Goal: Information Seeking & Learning: Learn about a topic

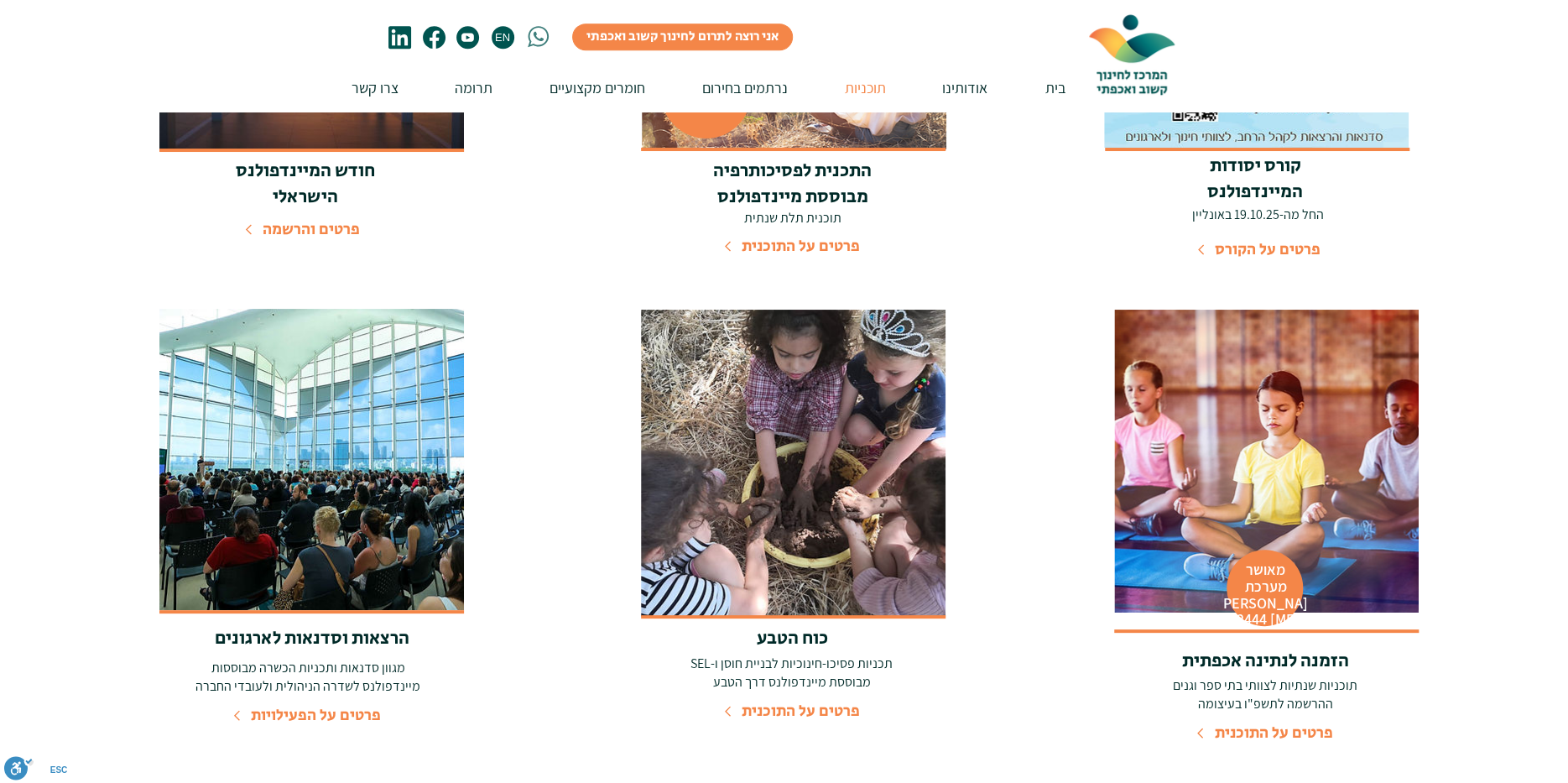
scroll to position [783, 0]
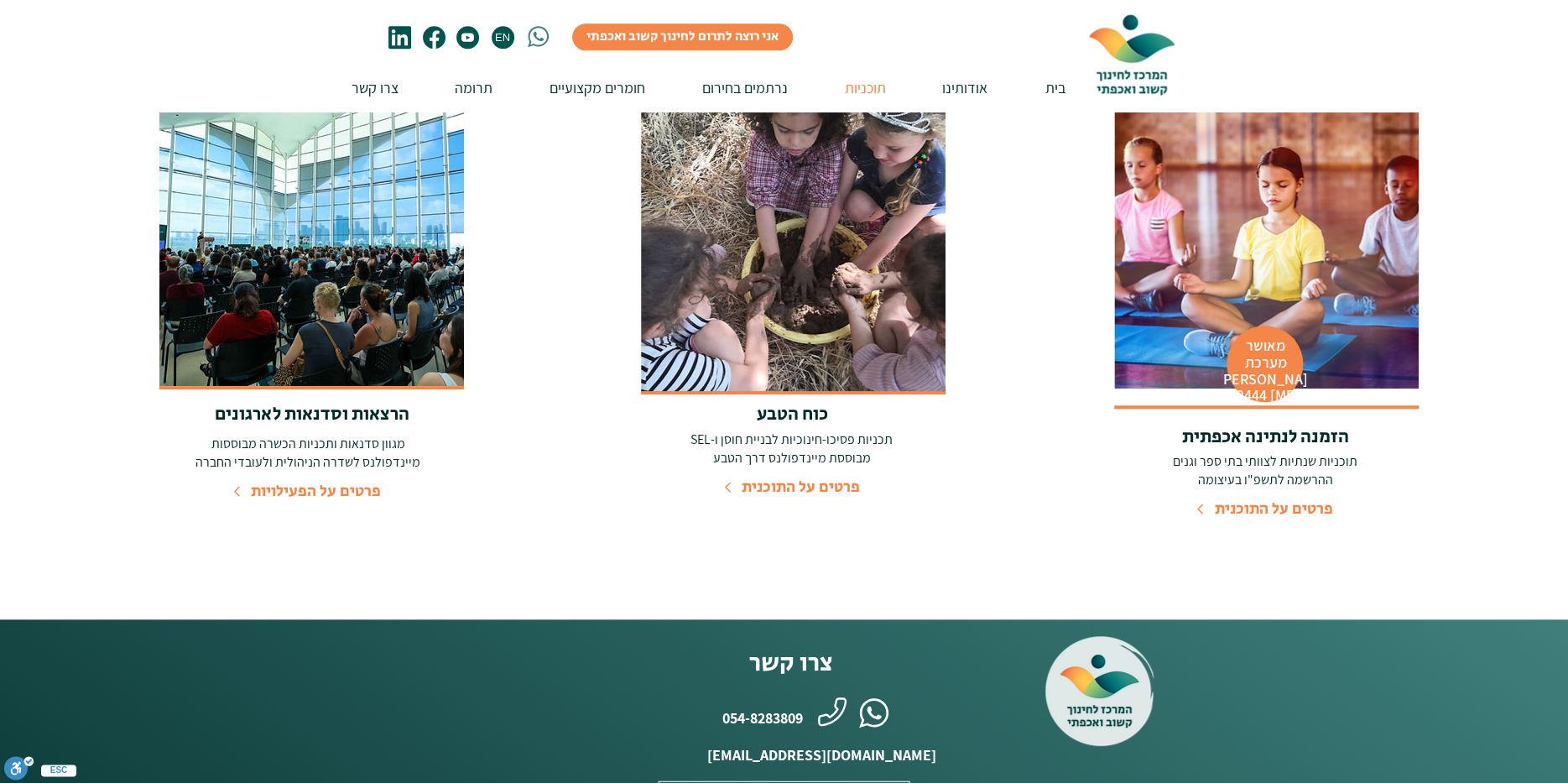
click at [777, 484] on span "פרטים על התוכנית" at bounding box center [800, 487] width 118 height 23
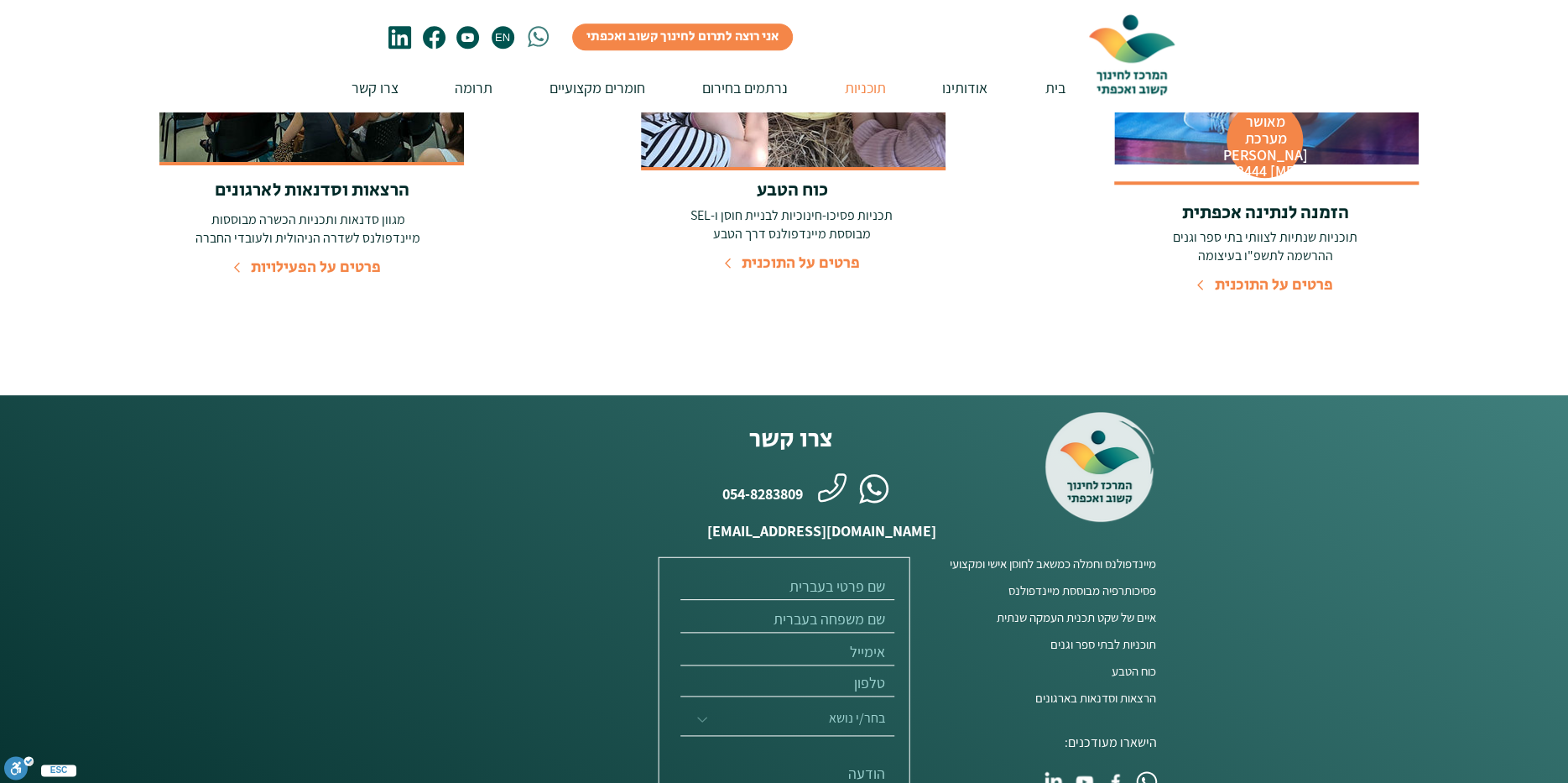
scroll to position [894, 0]
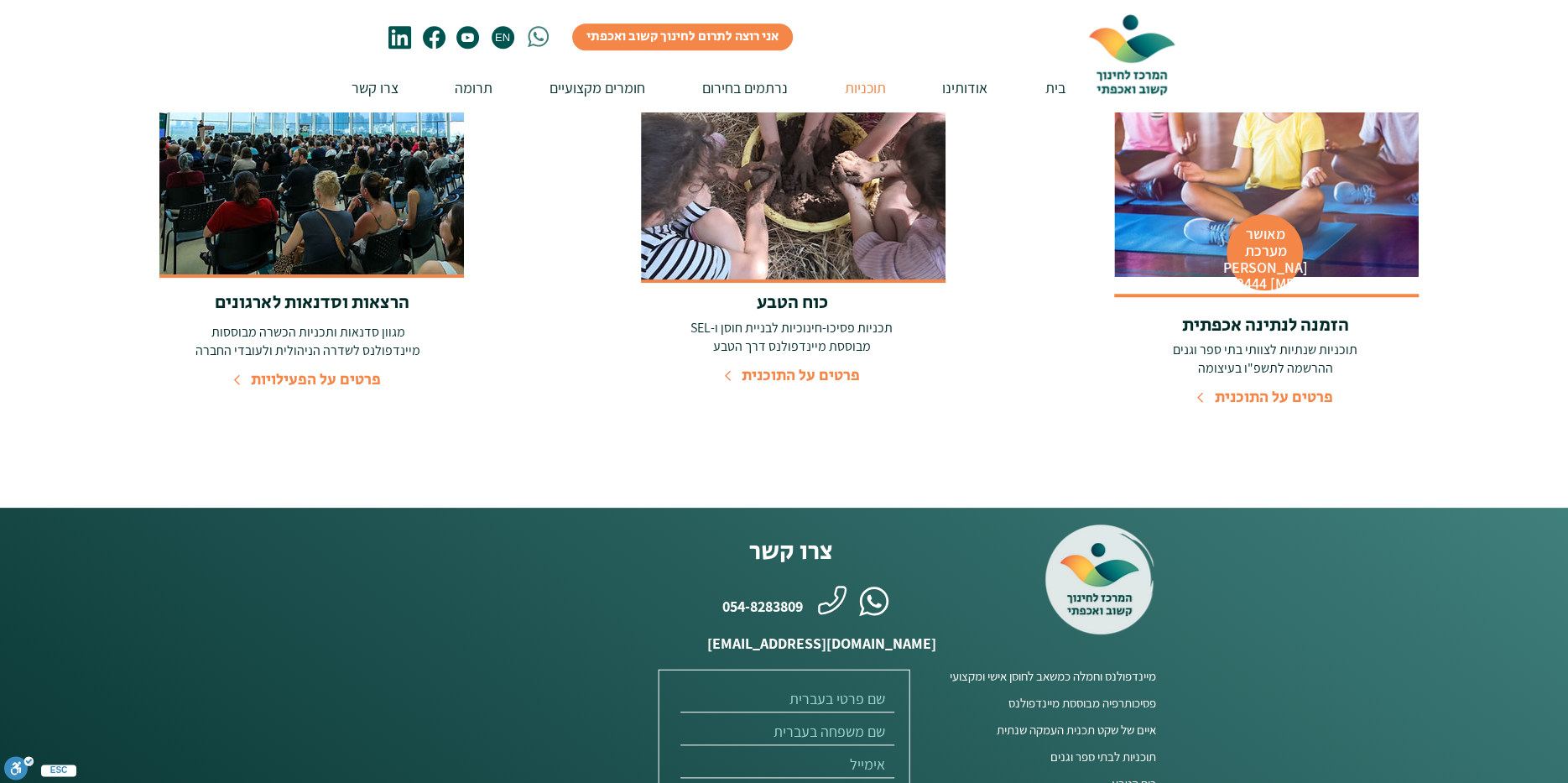
click at [351, 375] on span "פרטים על הפעילויות" at bounding box center [315, 379] width 130 height 23
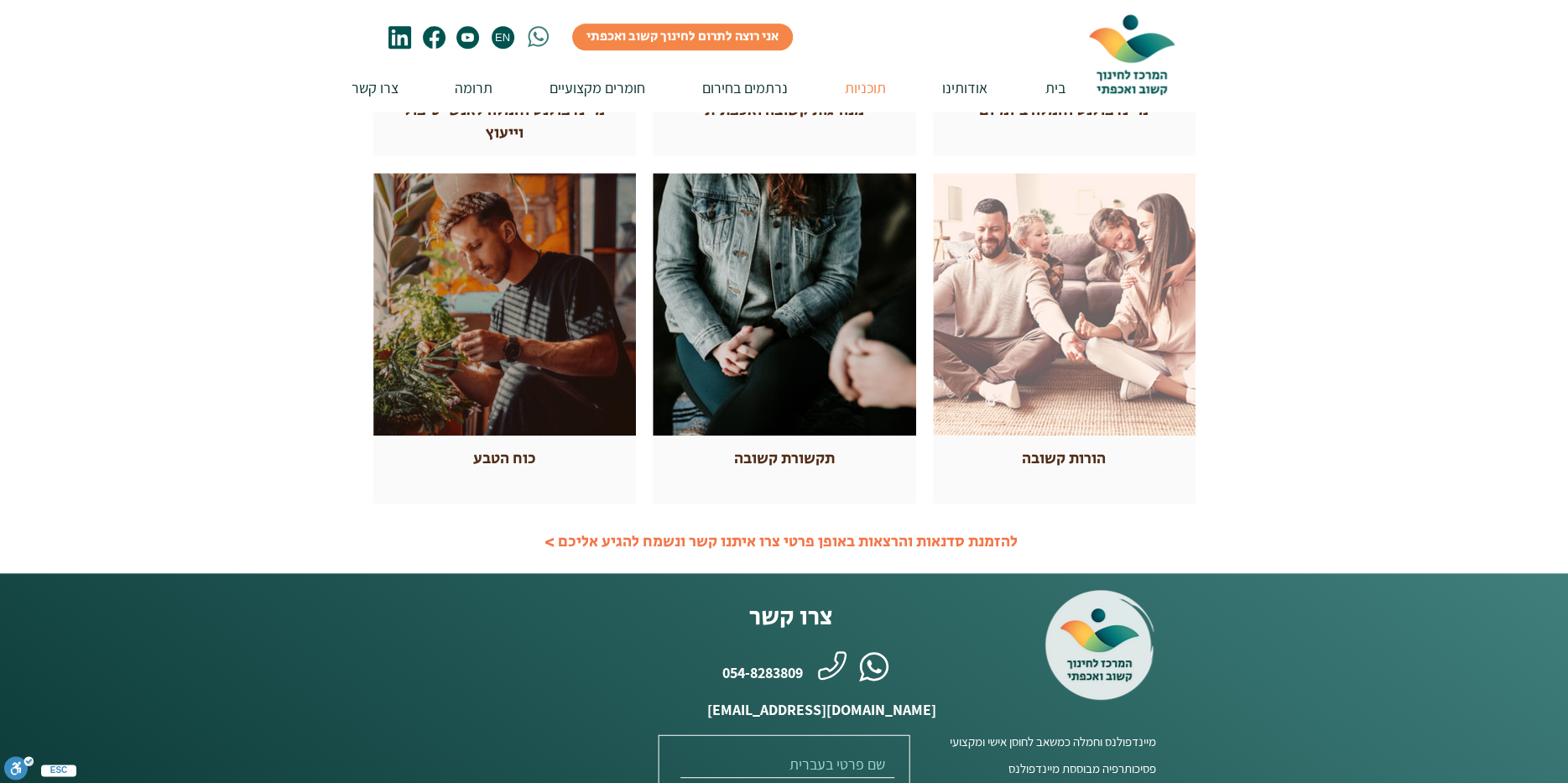
scroll to position [111, 0]
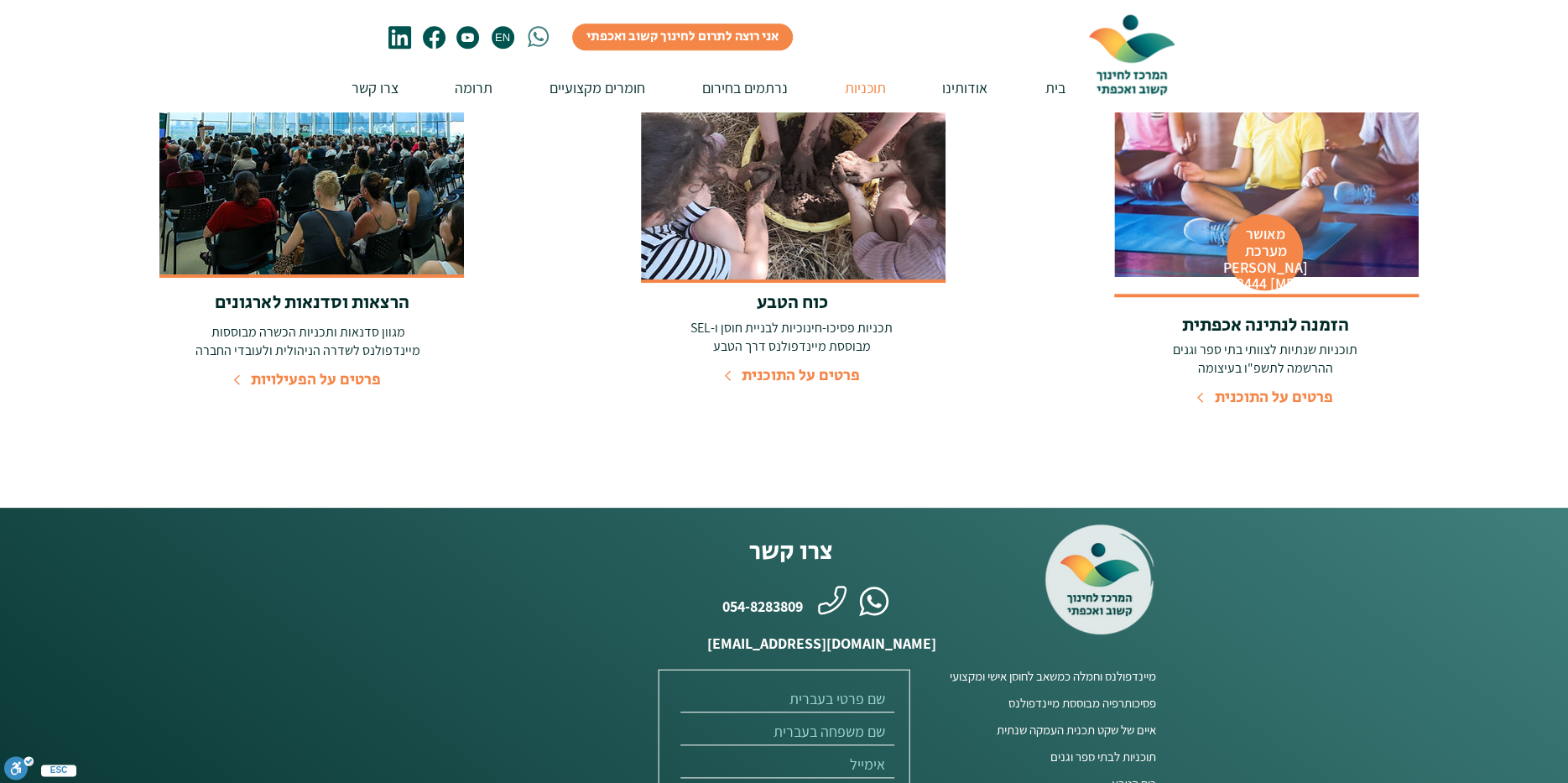
scroll to position [335, 0]
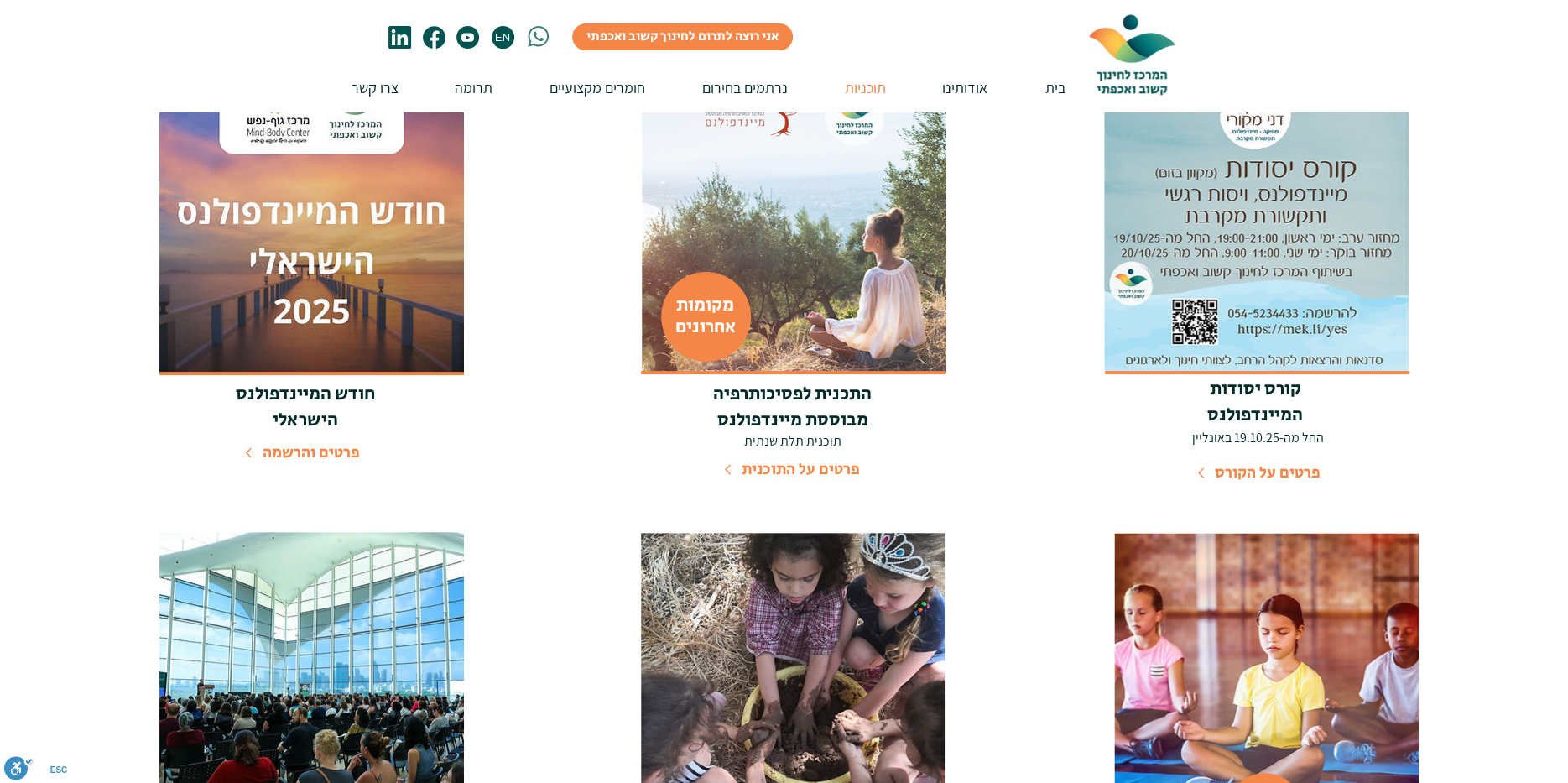
click at [896, 300] on img at bounding box center [793, 220] width 304 height 304
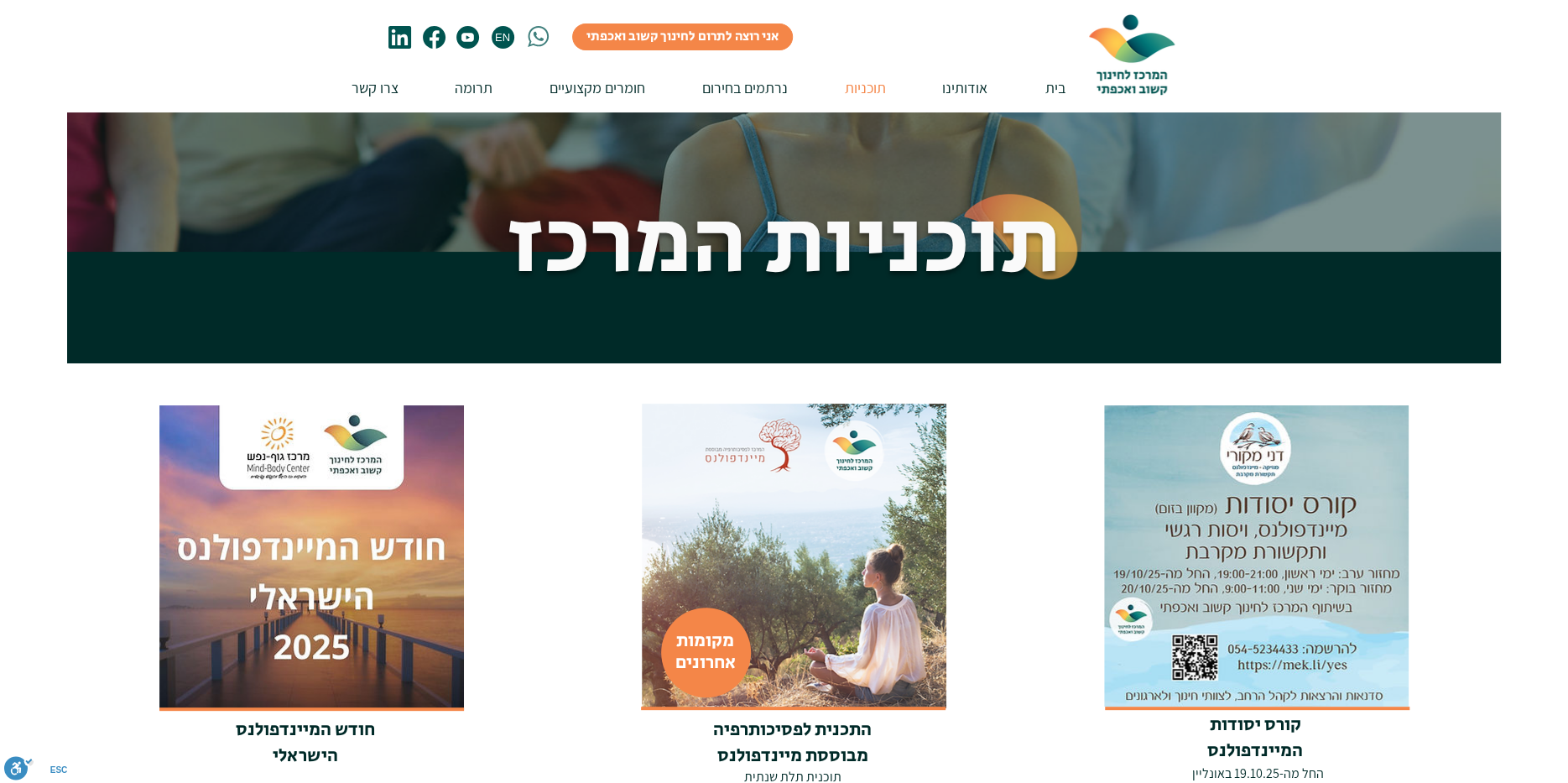
scroll to position [335, 0]
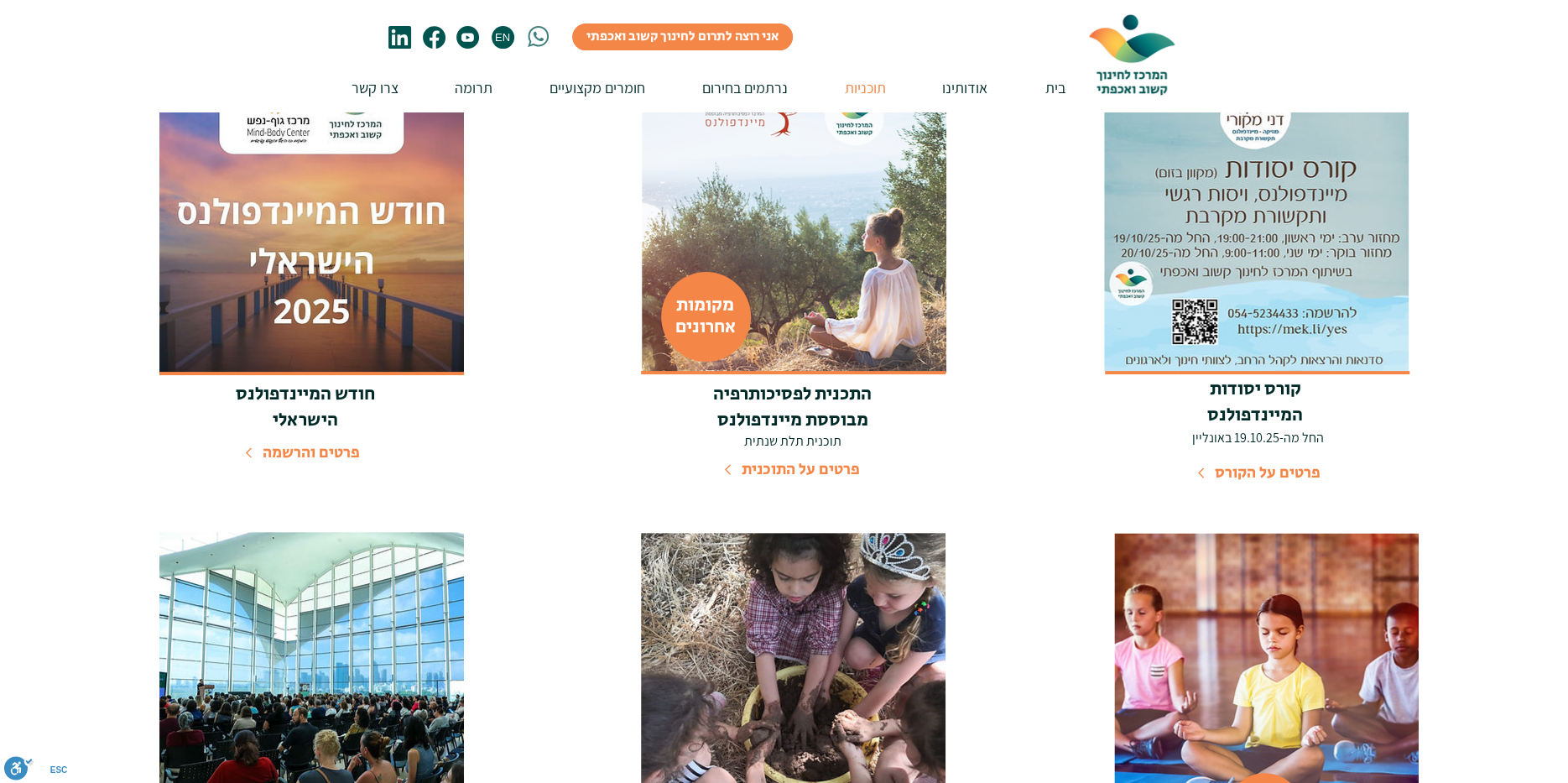
click at [1258, 264] on img at bounding box center [1256, 220] width 304 height 301
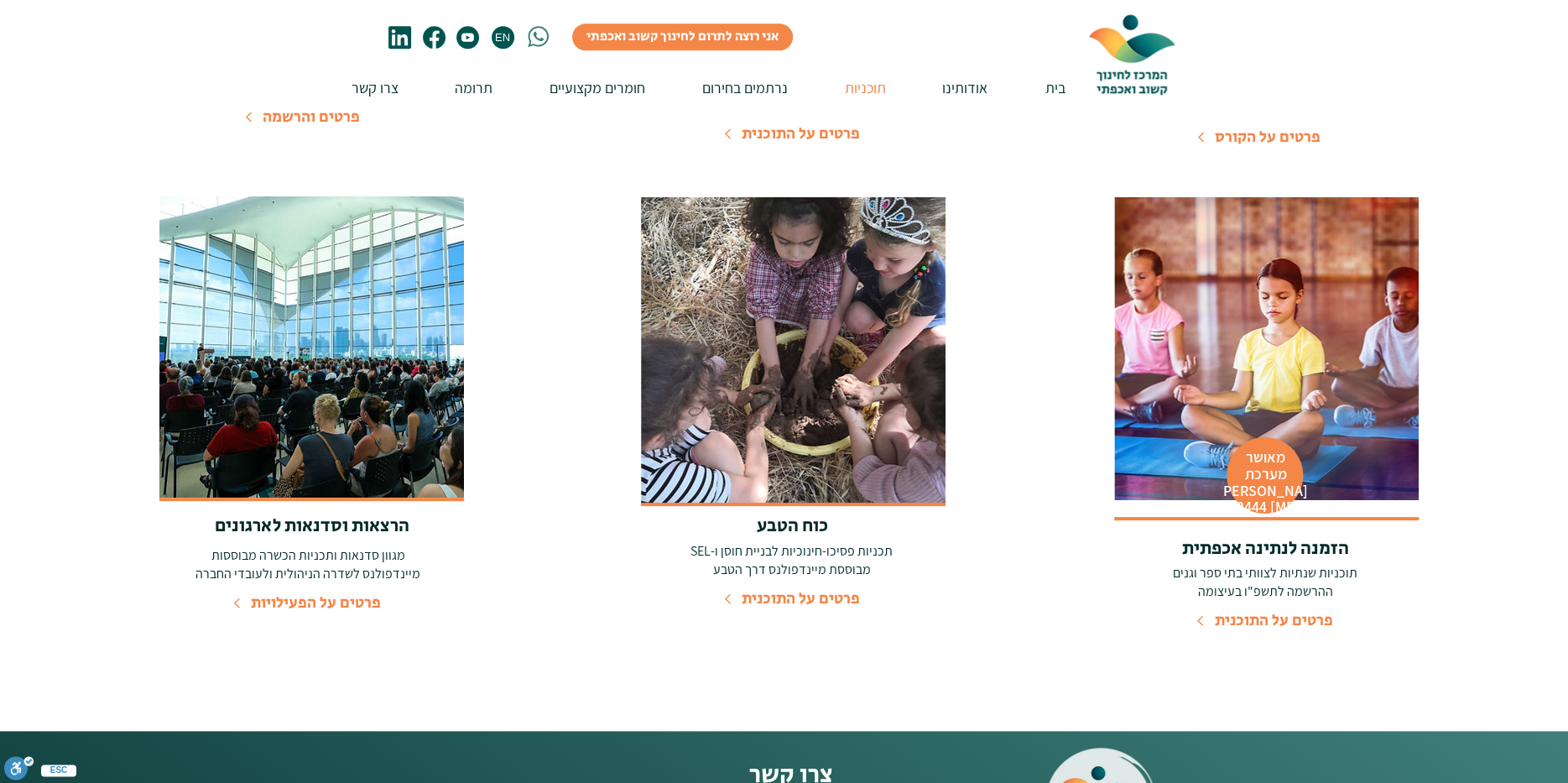
scroll to position [1119, 0]
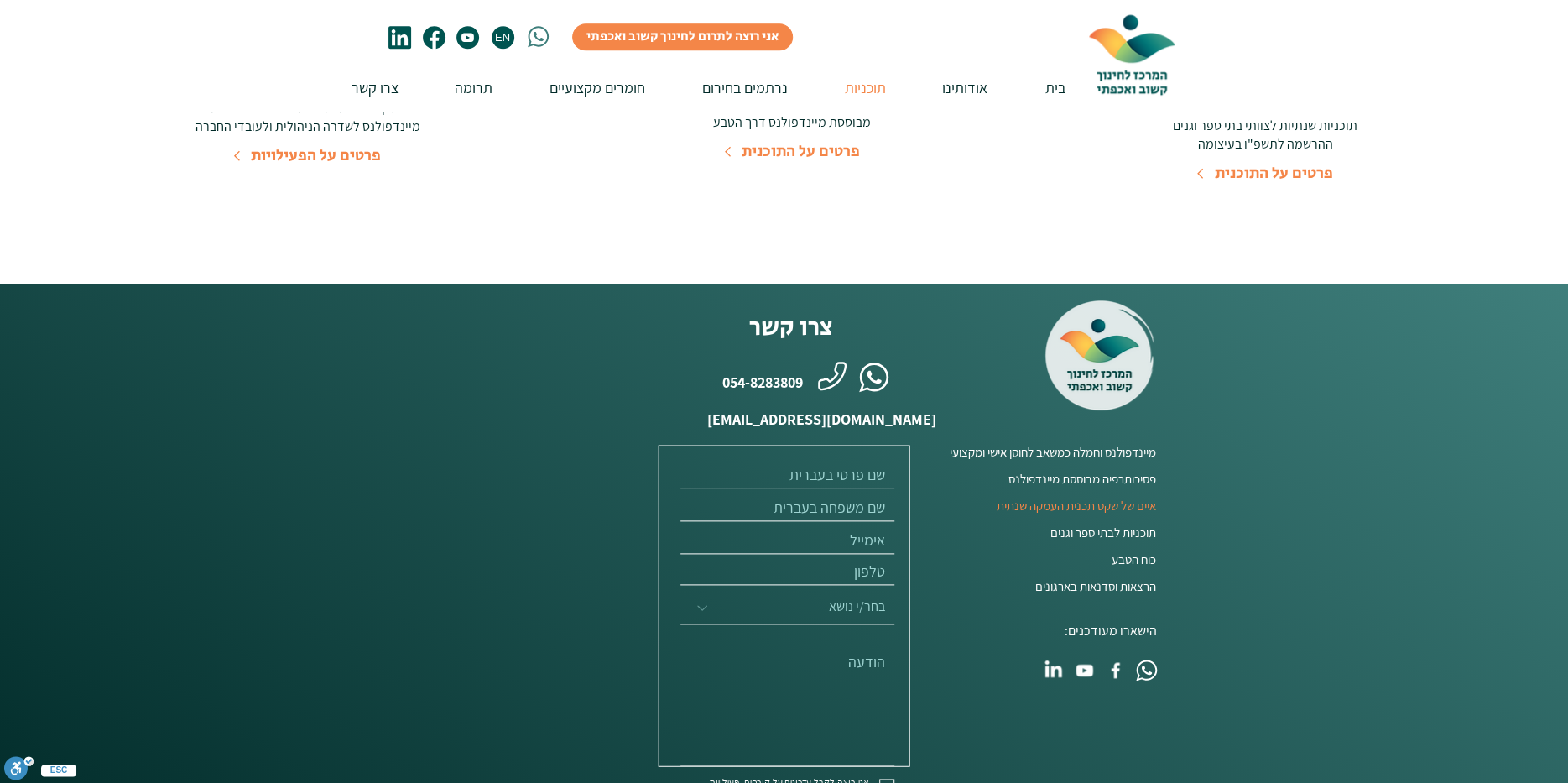
click at [1143, 502] on span "איים של שקט תכנית העמקה שנתית" at bounding box center [1076, 505] width 159 height 18
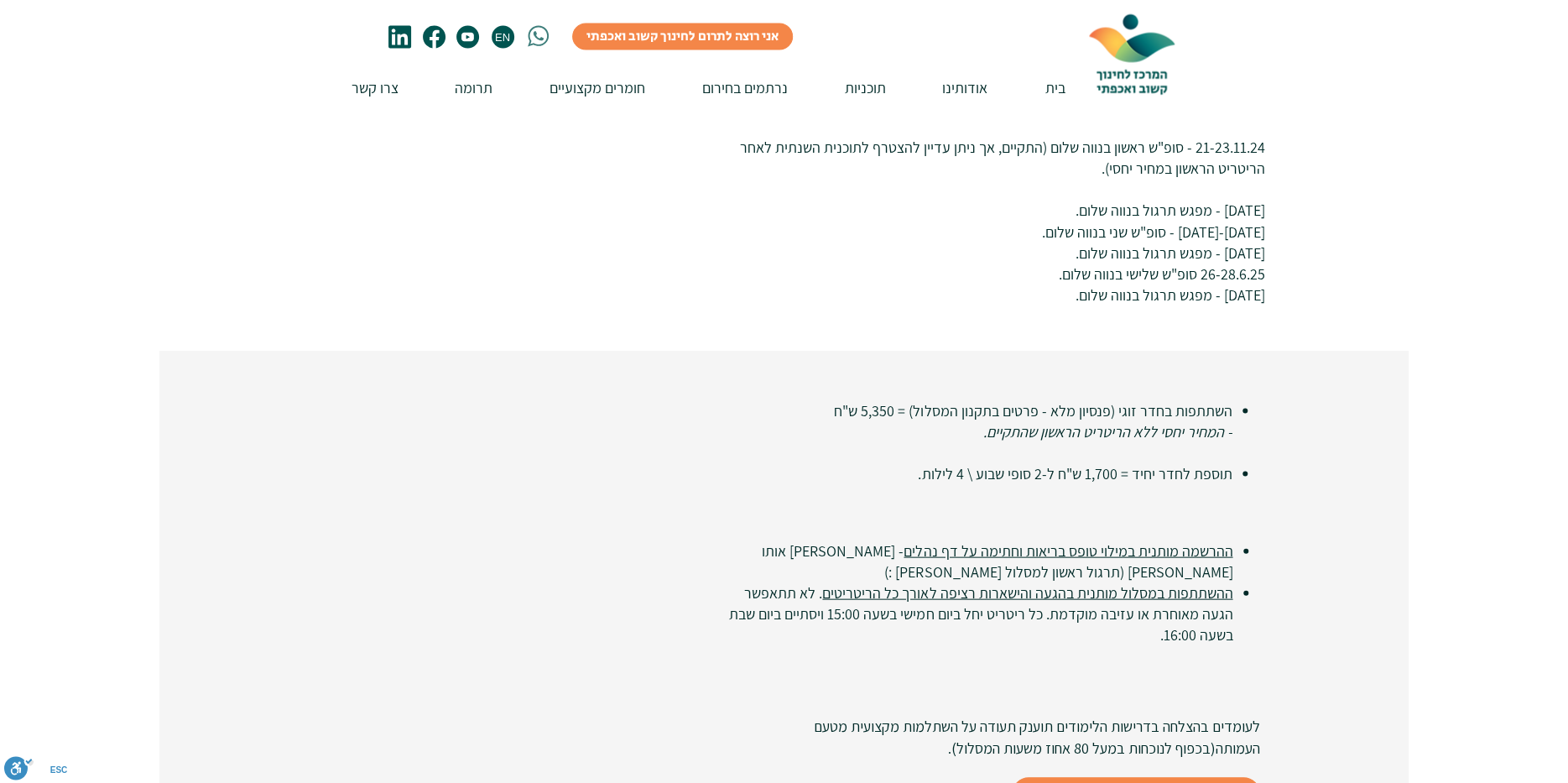
scroll to position [2574, 0]
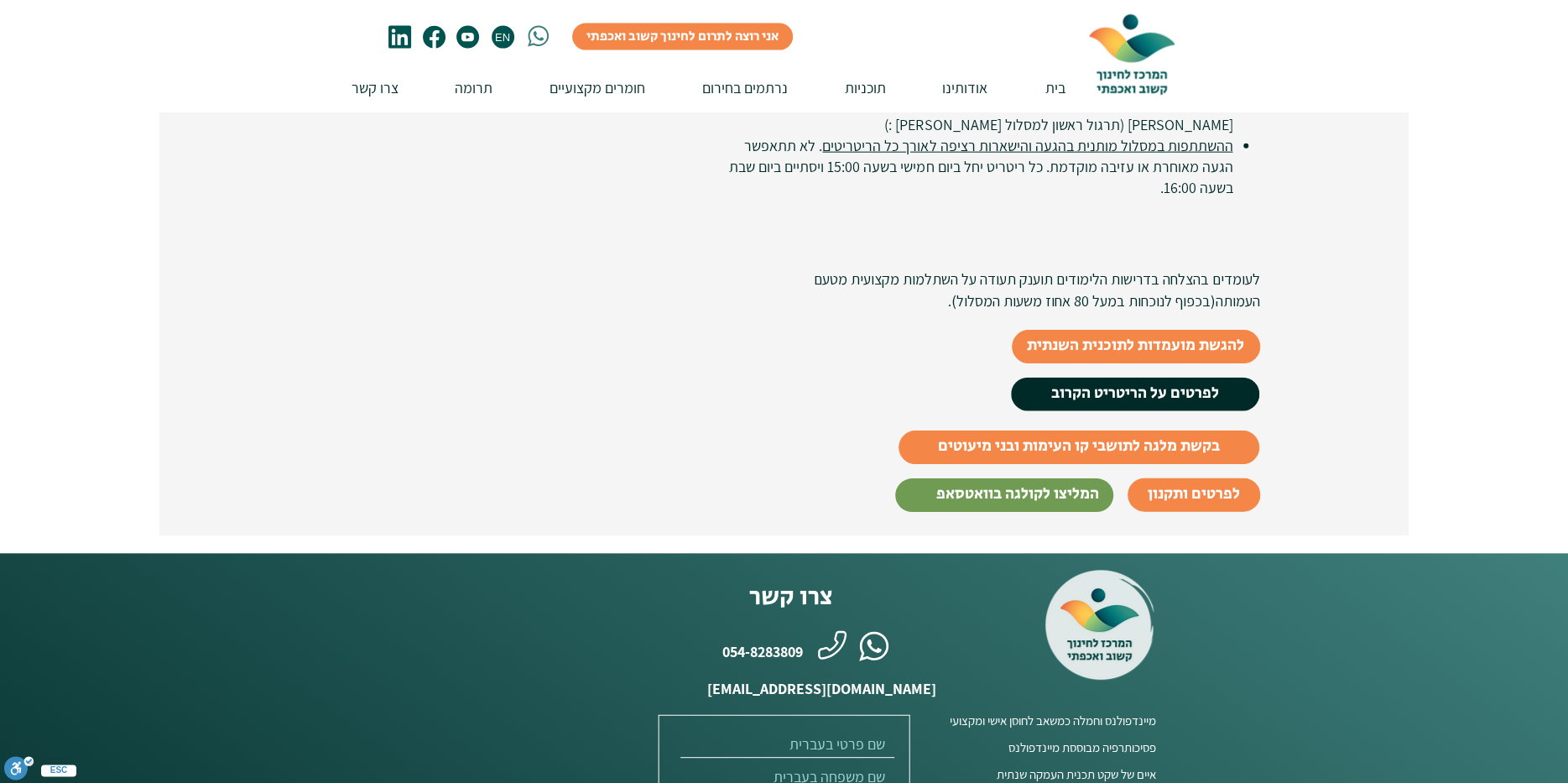
click at [1196, 383] on span "לפרטים על הריטריט הקרוב" at bounding box center [1134, 394] width 168 height 23
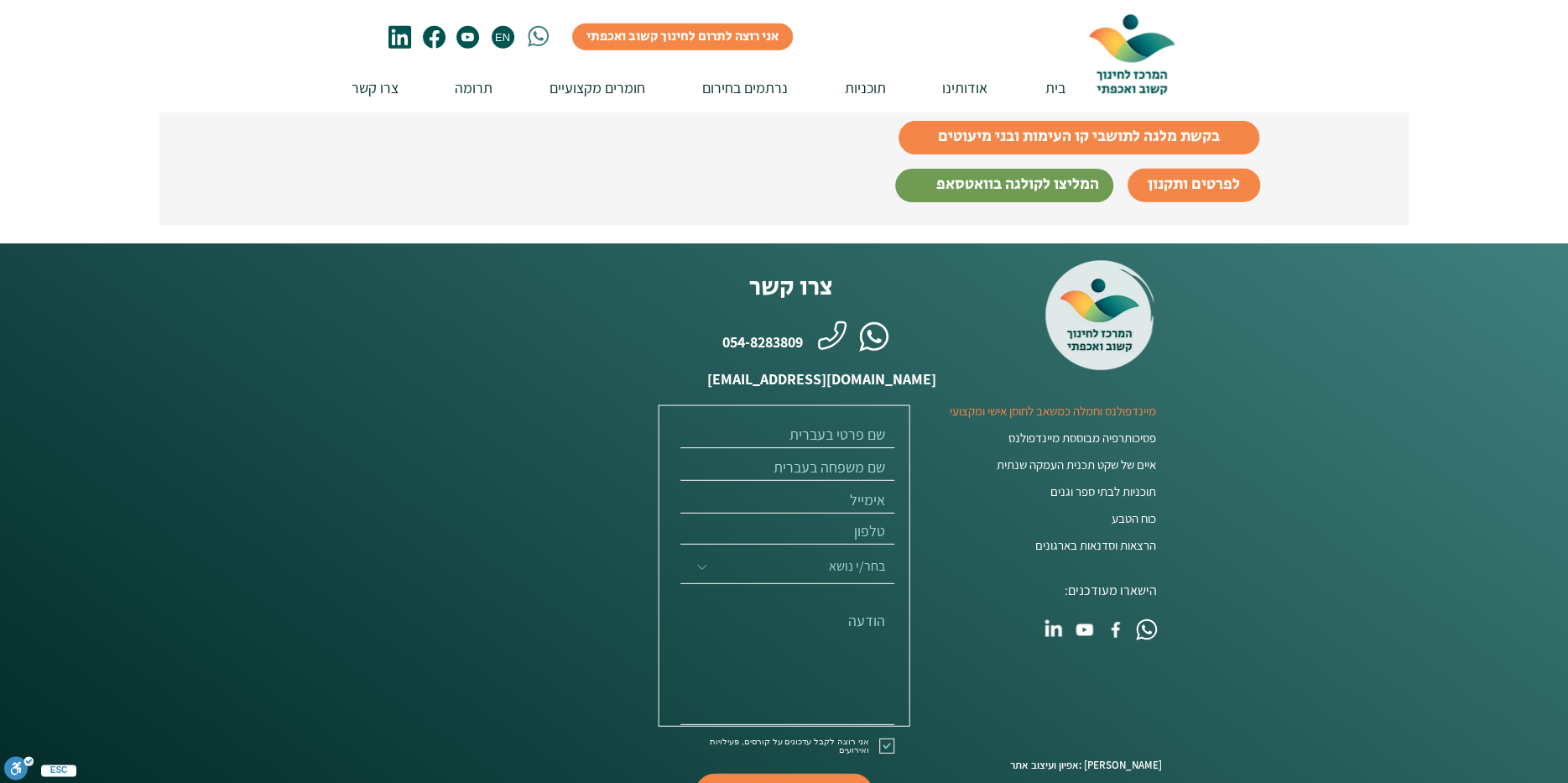
click at [1139, 402] on span "מיינדפולנס וחמלה כמשאב לחוסן אישי ומקצועי" at bounding box center [1053, 411] width 207 height 18
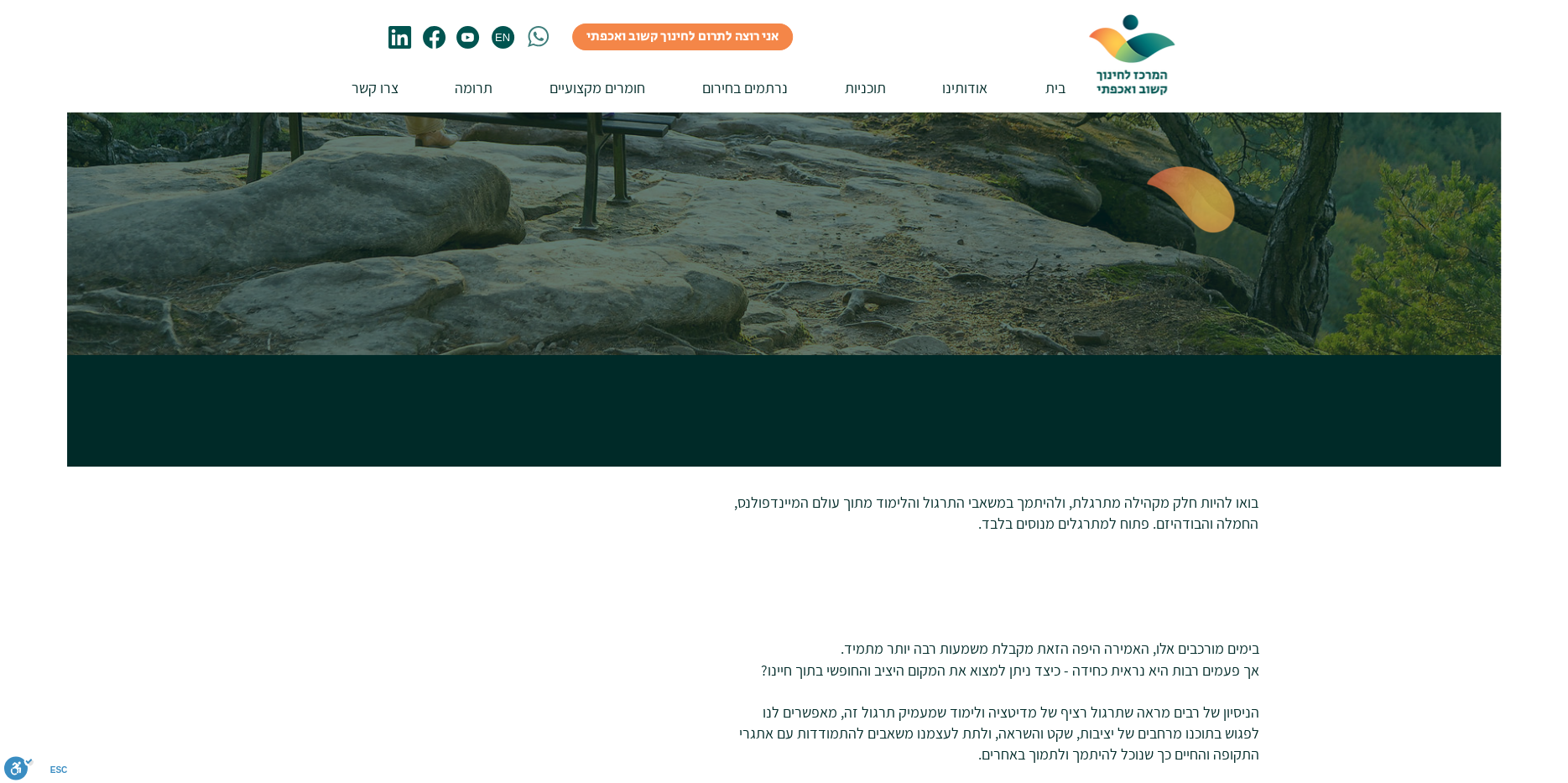
scroll to position [2883, 0]
